Goal: Transaction & Acquisition: Purchase product/service

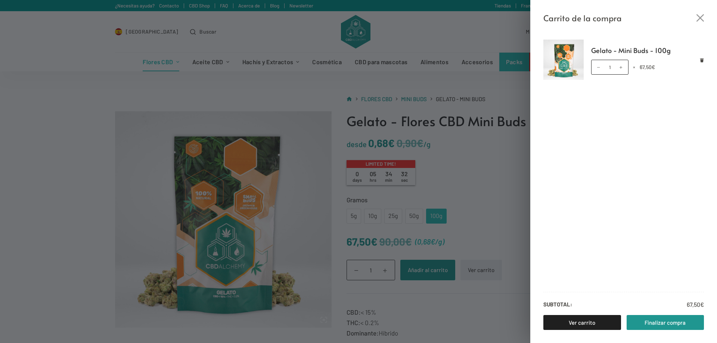
click at [433, 288] on div "Carrito de la compra Gelato - Mini Buds - 100g Gelato - Mini Buds - 100g cantid…" at bounding box center [358, 171] width 717 height 343
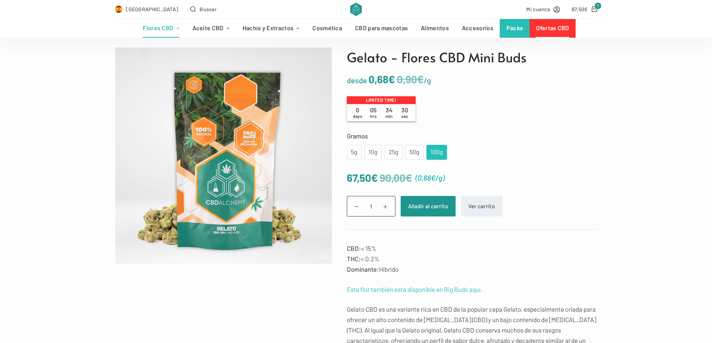
scroll to position [75, 0]
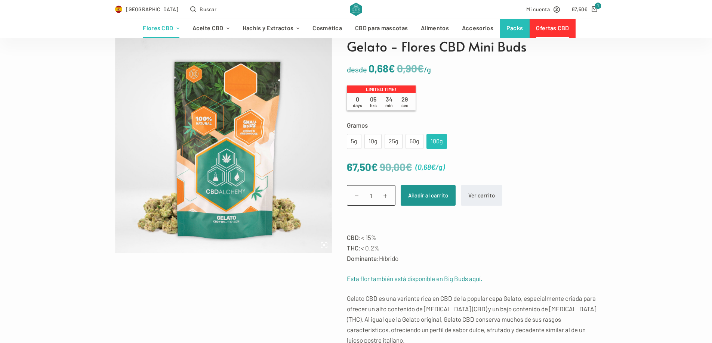
drag, startPoint x: 363, startPoint y: 248, endPoint x: 393, endPoint y: 250, distance: 30.3
click at [392, 250] on p "CBD: < 15% THC: < 0.2% Dominante: Híbrido" at bounding box center [472, 247] width 250 height 31
click at [381, 240] on p "CBD: < 15% THC: < 0.2% Dominante: Híbrido" at bounding box center [472, 247] width 250 height 31
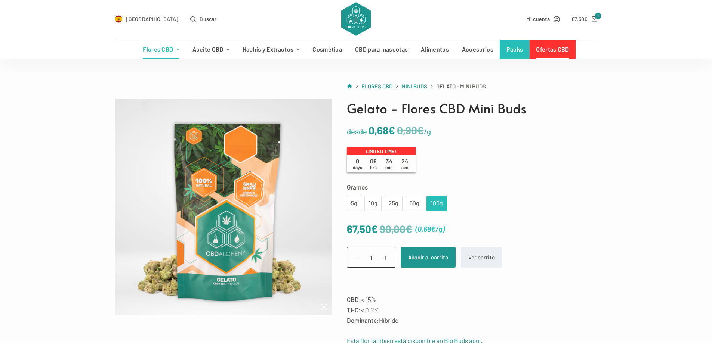
scroll to position [0, 0]
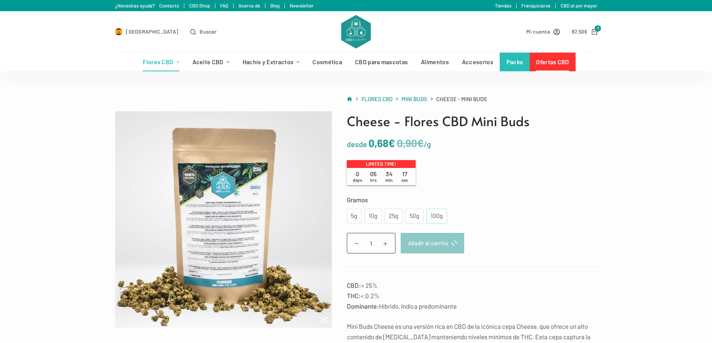
click at [436, 218] on div "100g" at bounding box center [437, 216] width 12 height 10
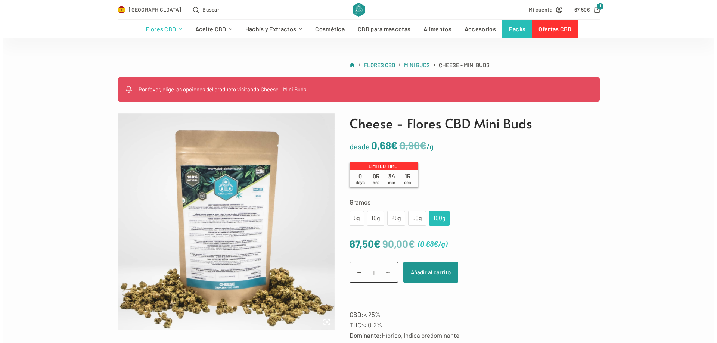
scroll to position [37, 0]
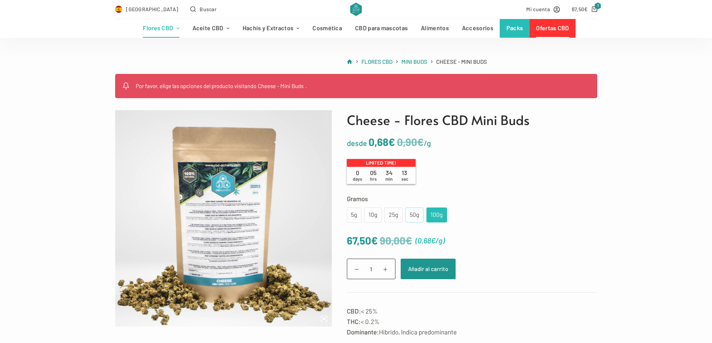
click at [410, 217] on div "50g" at bounding box center [414, 215] width 9 height 10
click at [432, 217] on div "100g" at bounding box center [437, 215] width 12 height 10
click at [431, 269] on button "Añadir al carrito" at bounding box center [428, 269] width 55 height 21
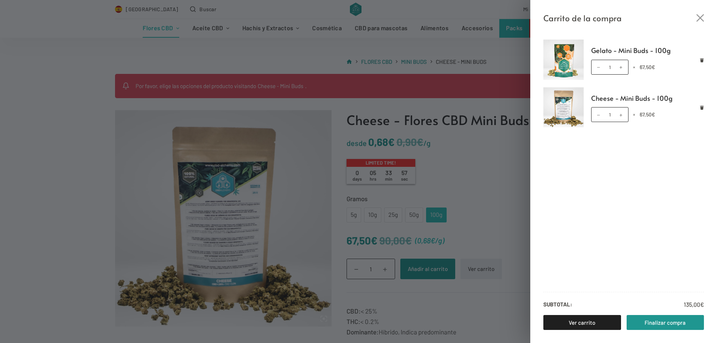
click at [699, 22] on div "Carrito de la compra" at bounding box center [624, 12] width 187 height 25
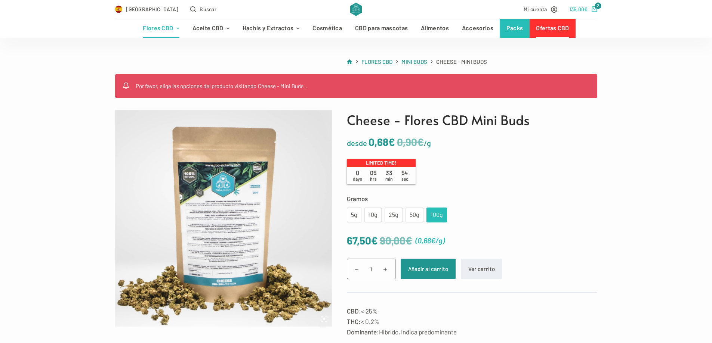
click at [594, 9] on icon "Carro de compra" at bounding box center [594, 9] width 6 height 6
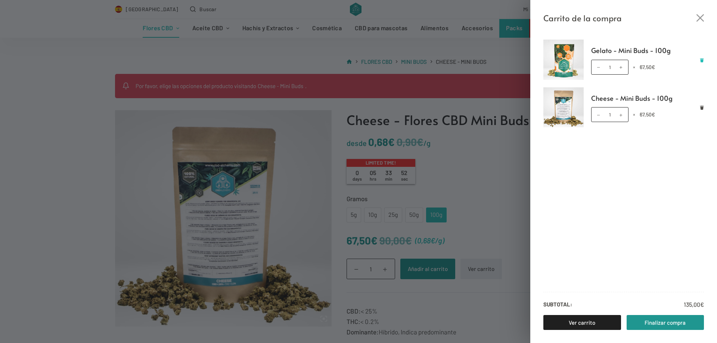
click at [701, 59] on icon "Eliminar Gelato - Mini Buds - 100g del carrito" at bounding box center [703, 60] width 4 height 4
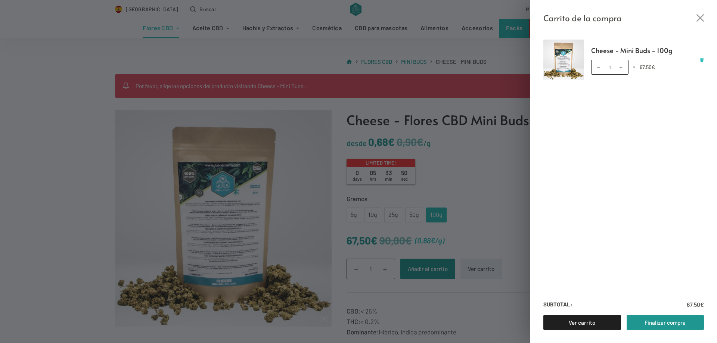
click at [702, 62] on div "Cheese - Mini Buds - 100g cantidad 1 × 67,50 €" at bounding box center [647, 67] width 113 height 15
click at [702, 61] on icon "Eliminar Cheese - Mini Buds - 100g del carrito" at bounding box center [703, 60] width 4 height 4
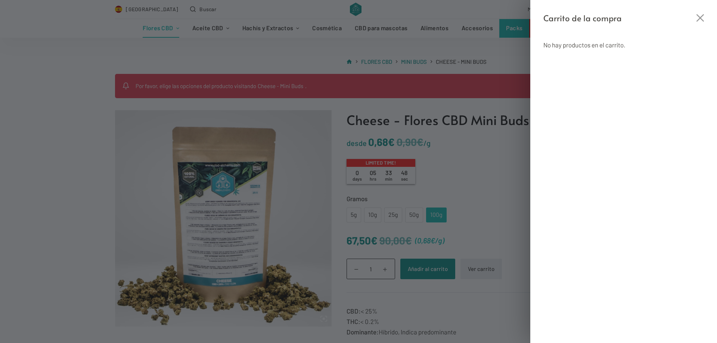
click at [495, 169] on div "Carrito de la compra No hay productos en el carrito." at bounding box center [358, 171] width 717 height 343
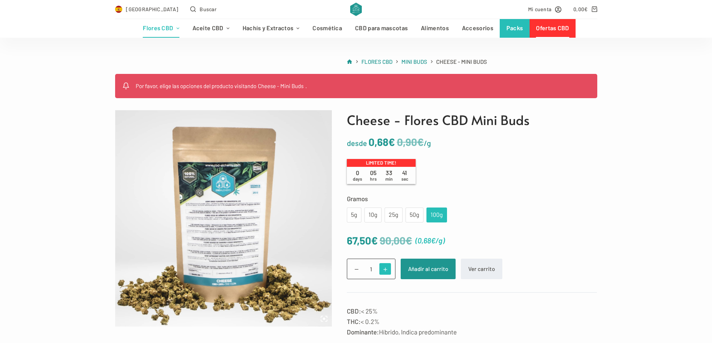
click at [384, 270] on span at bounding box center [385, 269] width 12 height 12
click at [355, 274] on span at bounding box center [357, 269] width 12 height 12
type input "1"
click at [428, 269] on button "Añadir al carrito" at bounding box center [428, 269] width 55 height 21
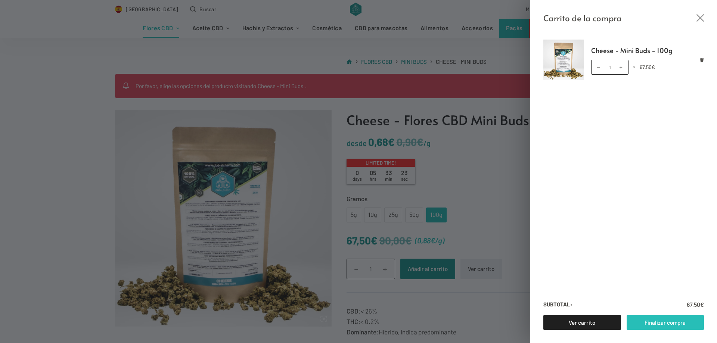
click at [680, 324] on link "Finalizar compra" at bounding box center [666, 322] width 78 height 15
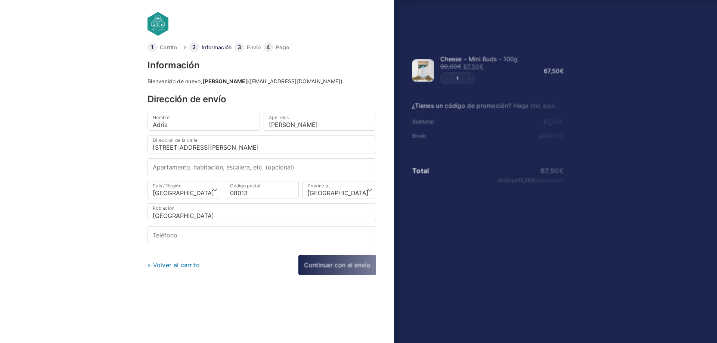
select select "B"
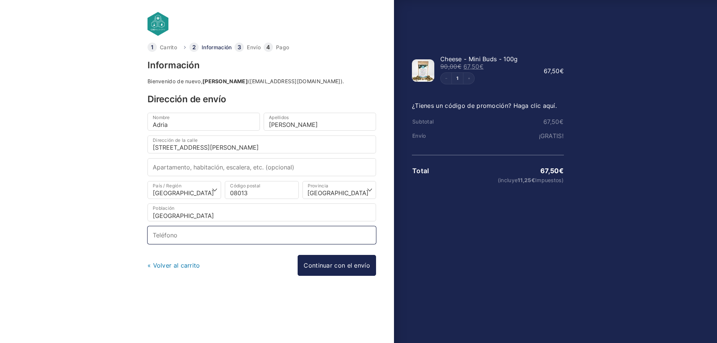
click at [174, 235] on input "Teléfono *" at bounding box center [262, 235] width 229 height 18
type input "[PHONE_NUMBER]"
type input "Carrer de [PERSON_NAME]"
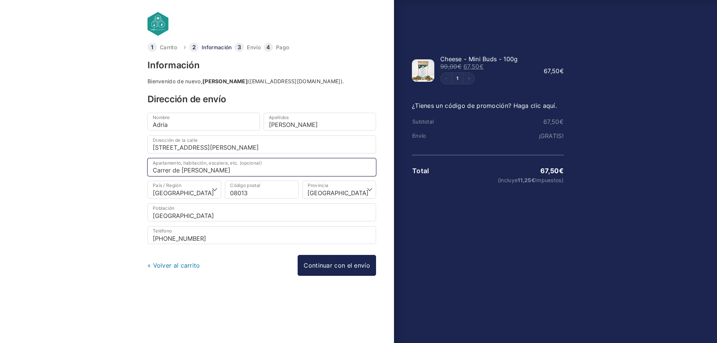
drag, startPoint x: 250, startPoint y: 170, endPoint x: 138, endPoint y: 168, distance: 111.7
click at [138, 168] on body "Carrito Información Envío Pago Información Bienvenido de nuevo, Adria Sanchez R…" at bounding box center [358, 159] width 717 height 319
click at [269, 167] on input "Carrer de Roger de Flor" at bounding box center [262, 167] width 229 height 18
click at [263, 312] on div at bounding box center [262, 310] width 229 height 20
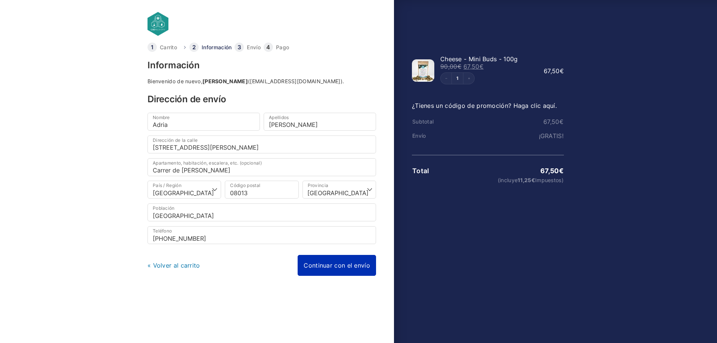
click at [335, 266] on link "Continuar con el envío" at bounding box center [337, 265] width 78 height 21
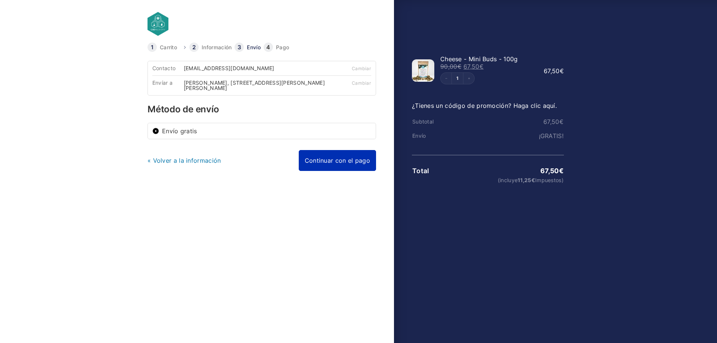
click at [336, 159] on link "Continuar con el pago" at bounding box center [337, 160] width 77 height 21
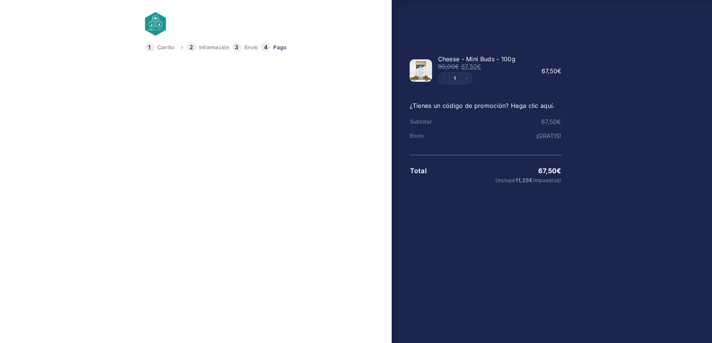
click at [234, 160] on span "Tarjeta de crédito o débito — con Vendo" at bounding box center [255, 160] width 188 height 6
click at [158, 160] on input "Tarjeta de crédito o débito — con Vendo" at bounding box center [154, 160] width 7 height 7
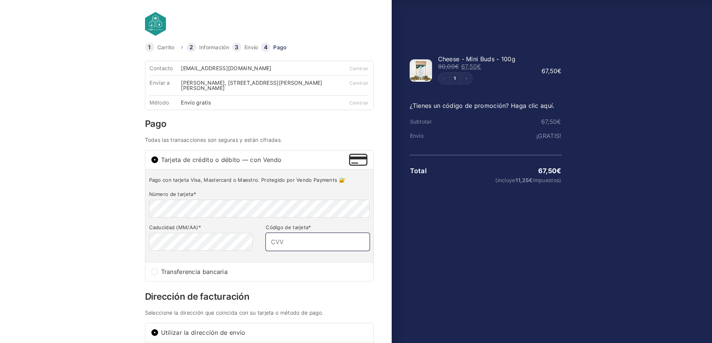
type input "858"
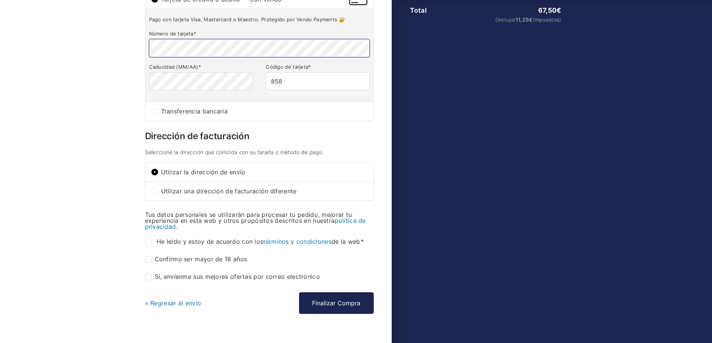
scroll to position [175, 0]
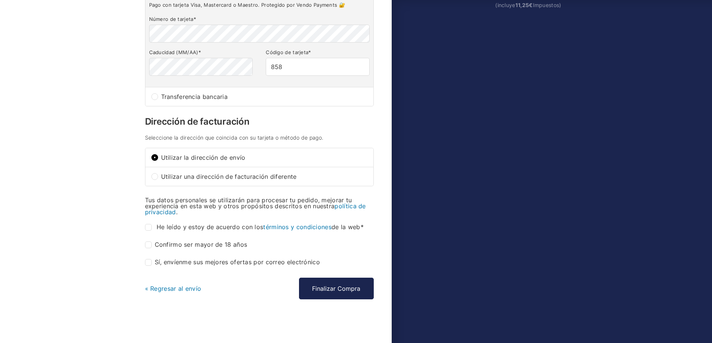
click at [146, 228] on input "He leído y estoy de acuerdo con los términos y condiciones de la web *" at bounding box center [148, 227] width 7 height 7
checkbox input "true"
click at [147, 247] on input "Confirmo ser mayor de 18 años *" at bounding box center [148, 245] width 7 height 7
checkbox input "true"
click at [325, 292] on button "Finalizar Compra" at bounding box center [336, 289] width 75 height 22
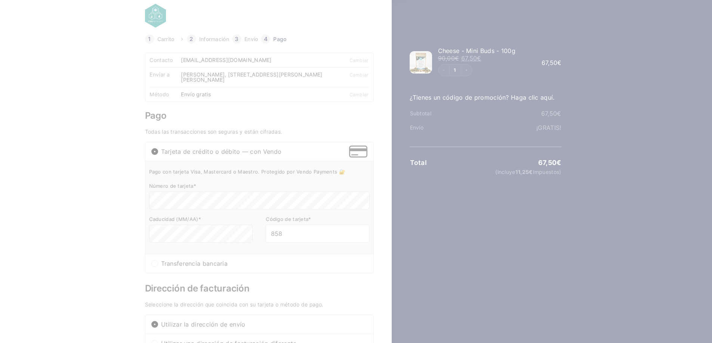
scroll to position [0, 0]
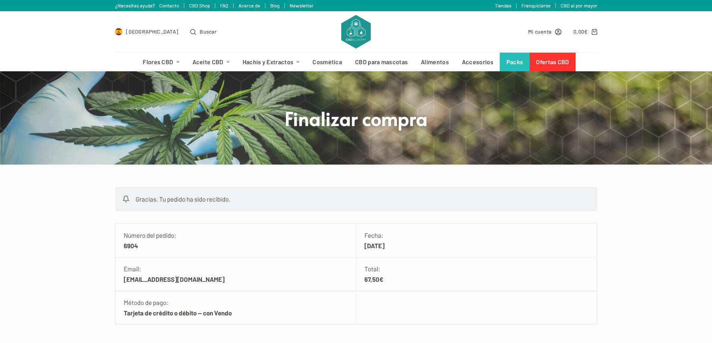
click at [239, 27] on div "[GEOGRAPHIC_DATA] [GEOGRAPHIC_DATA]" at bounding box center [226, 31] width 223 height 41
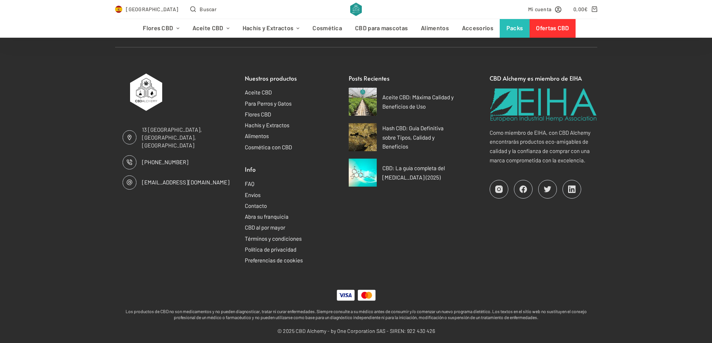
scroll to position [844, 0]
drag, startPoint x: 131, startPoint y: 115, endPoint x: 159, endPoint y: 127, distance: 30.2
click at [159, 127] on div "13 Port Saint-Étienne, 31000 Toulouse, Francia +33 5 34 48 21 96 info@cbd-alche…" at bounding box center [172, 168] width 115 height 192
click at [205, 112] on div at bounding box center [177, 94] width 108 height 45
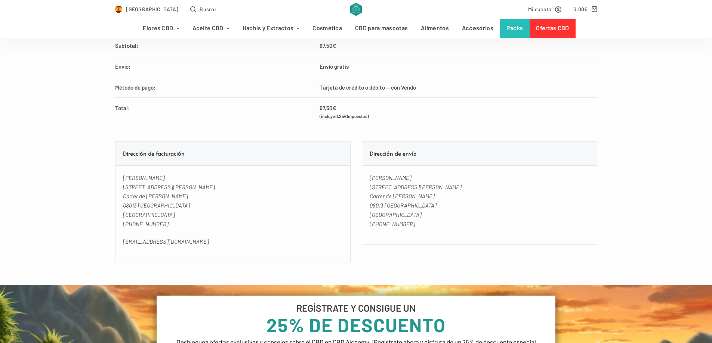
scroll to position [358, 0]
